Goal: Transaction & Acquisition: Purchase product/service

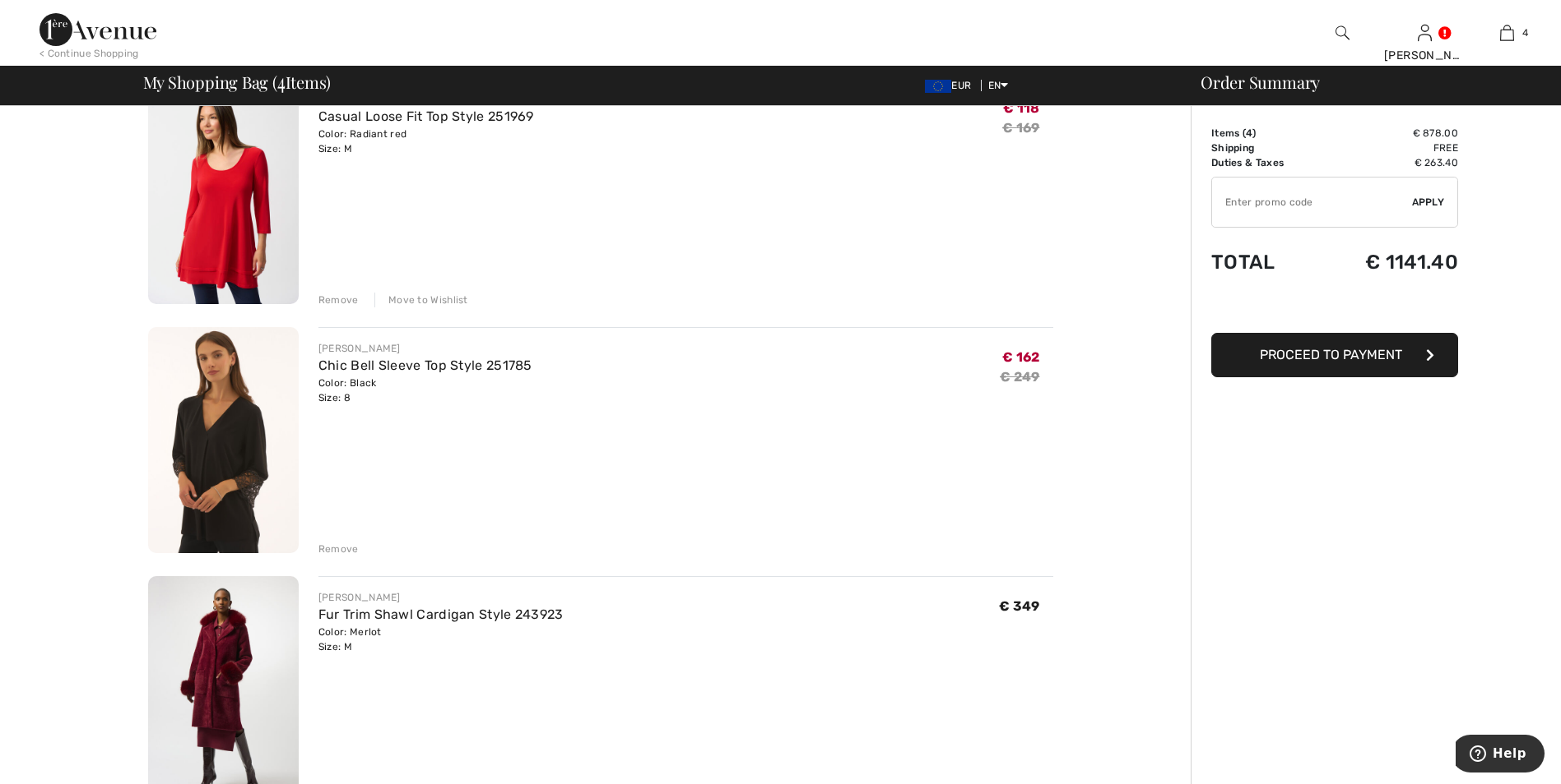
scroll to position [164, 0]
click at [232, 429] on img at bounding box center [224, 439] width 150 height 226
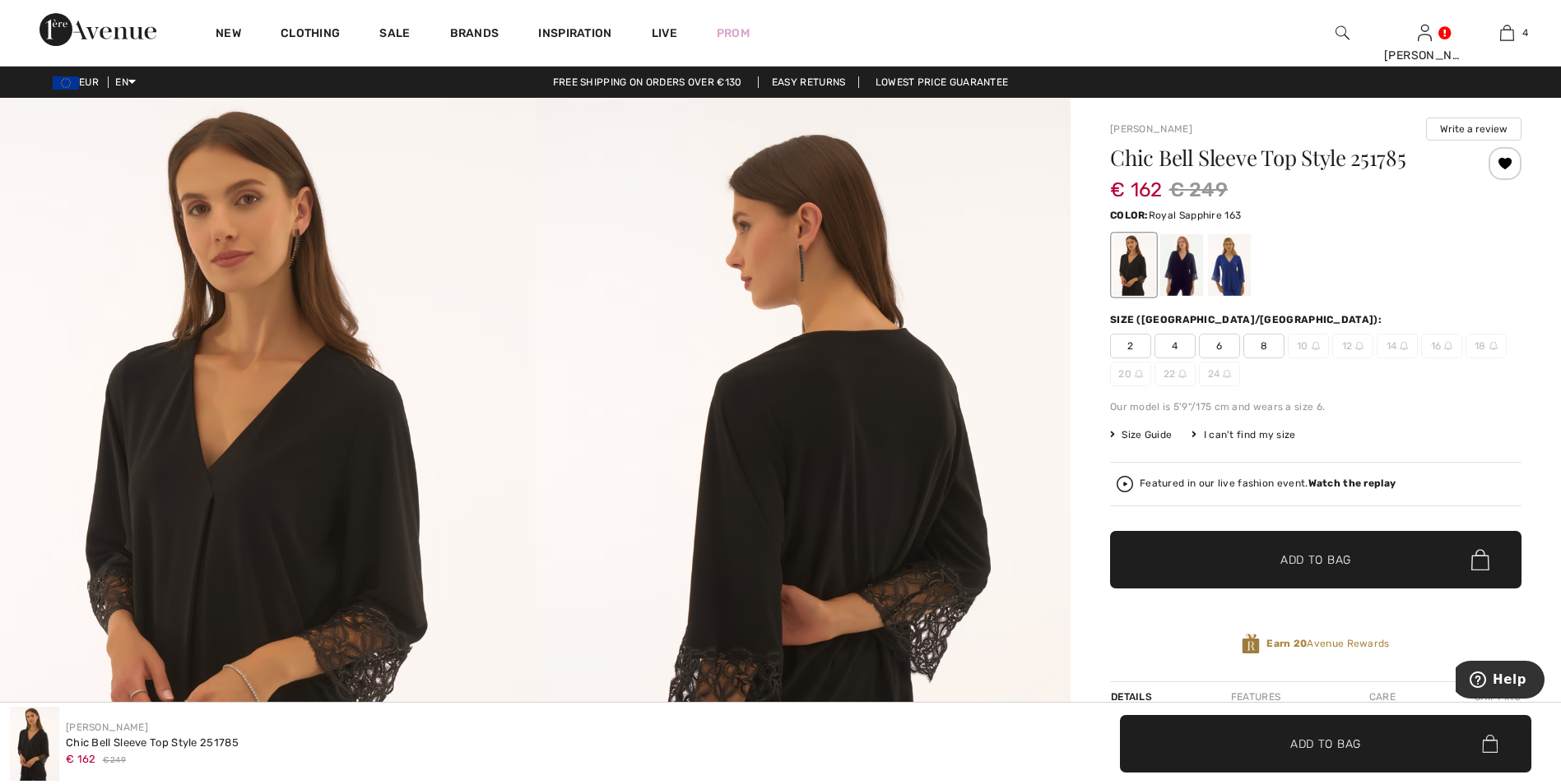
click at [1230, 263] on div at bounding box center [1229, 265] width 42 height 62
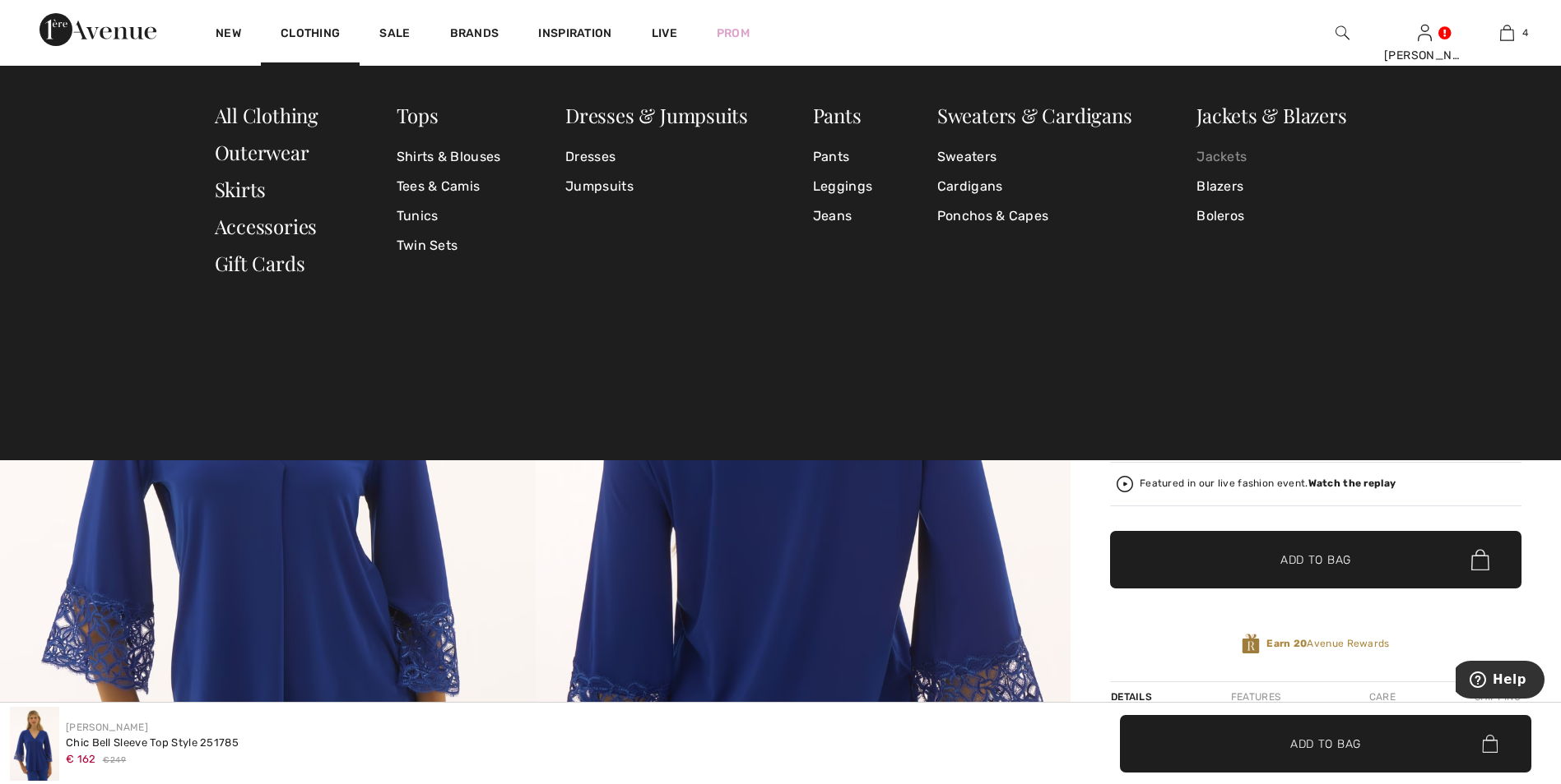
click at [1233, 157] on link "Jackets" at bounding box center [1270, 157] width 149 height 30
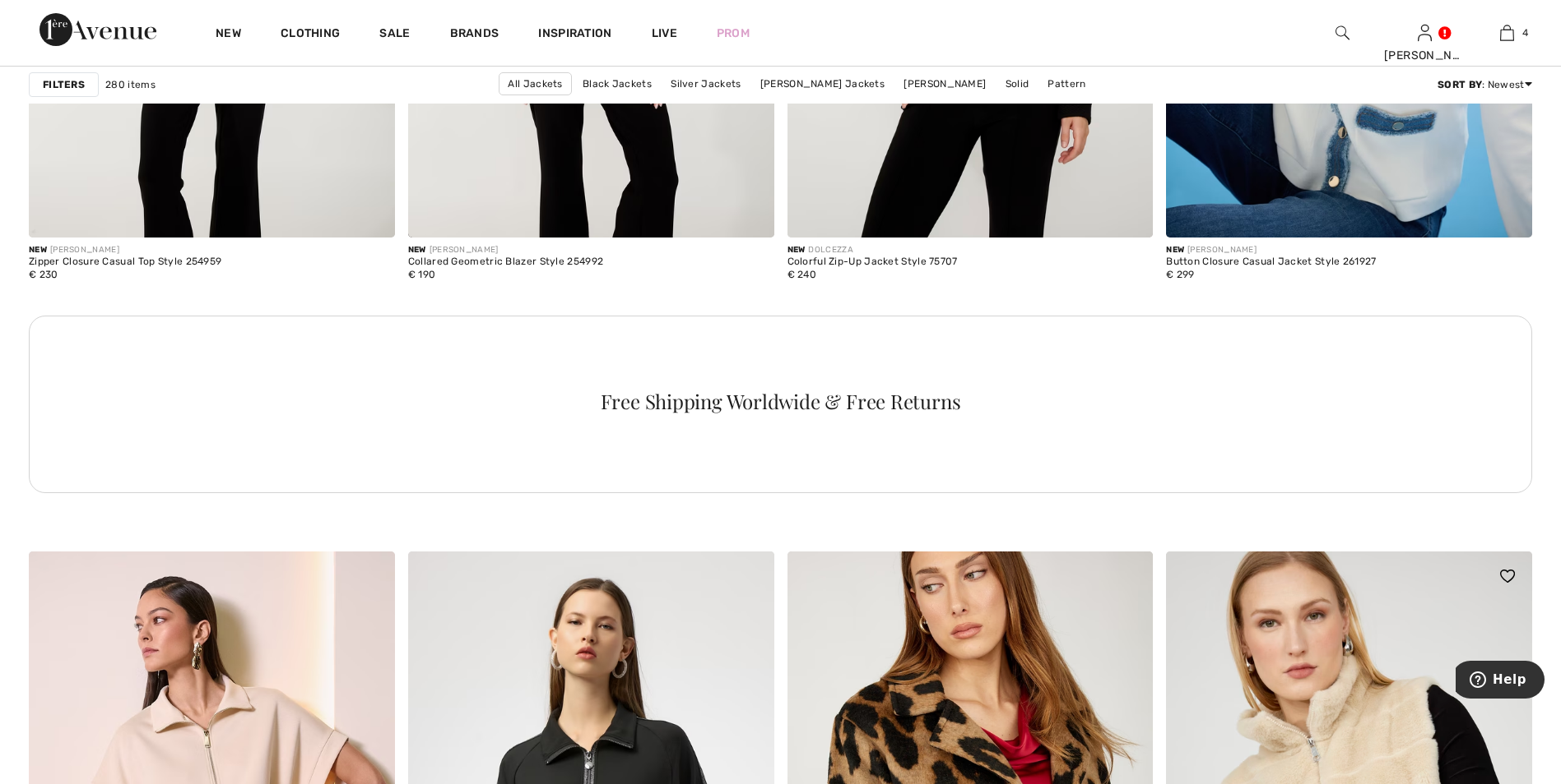
scroll to position [2631, 0]
